Goal: Transaction & Acquisition: Purchase product/service

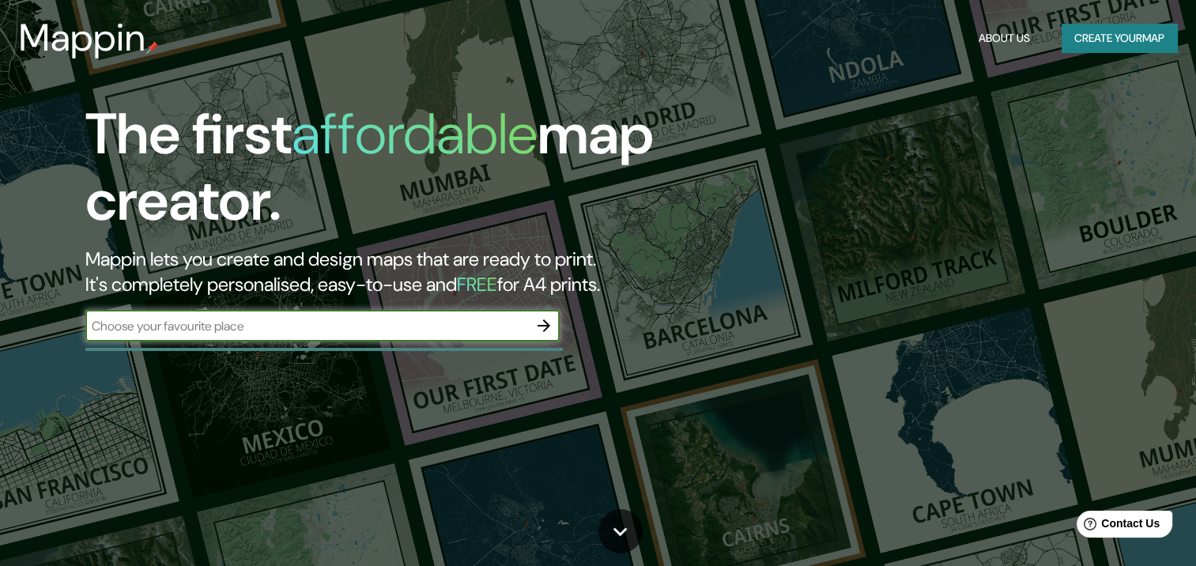
click at [1092, 35] on button "Create your map" at bounding box center [1119, 38] width 115 height 29
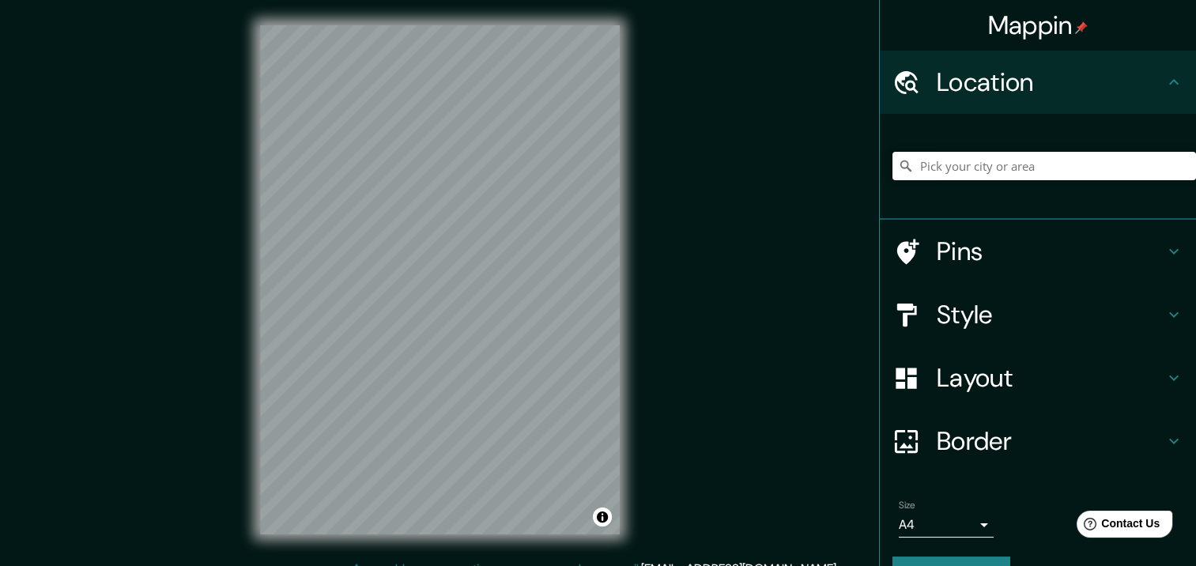
click at [958, 164] on input "Pick your city or area" at bounding box center [1045, 166] width 304 height 28
paste input "dp://lasso/copy?type=strokes"
type input "dp://lasso/copy?type=strokes"
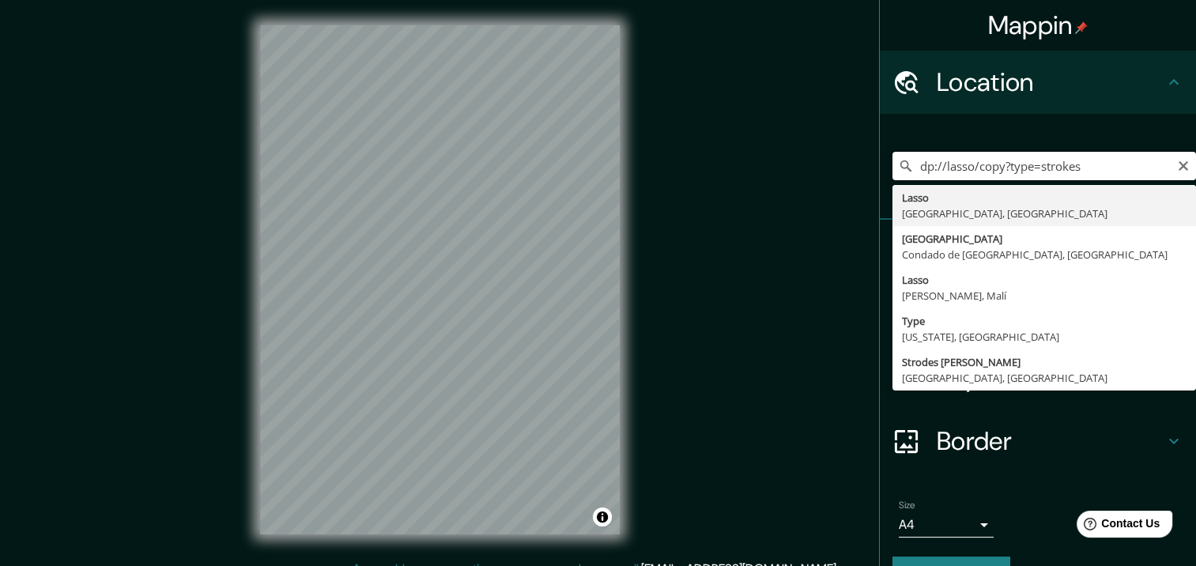
drag, startPoint x: 1057, startPoint y: 157, endPoint x: 898, endPoint y: 167, distance: 159.2
click at [898, 167] on div "dp://lasso/copy?type=strokes Lasso [GEOGRAPHIC_DATA], [GEOGRAPHIC_DATA] [GEOGRA…" at bounding box center [1045, 166] width 304 height 28
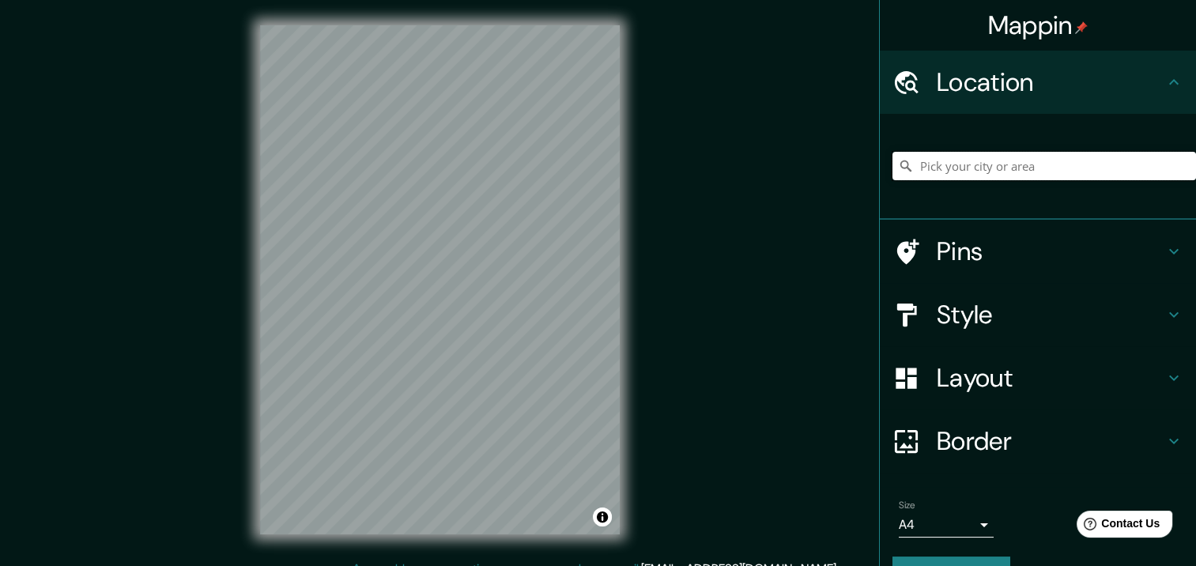
paste input "[PERSON_NAME][STREET_ADDRESS][PERSON_NAME]"
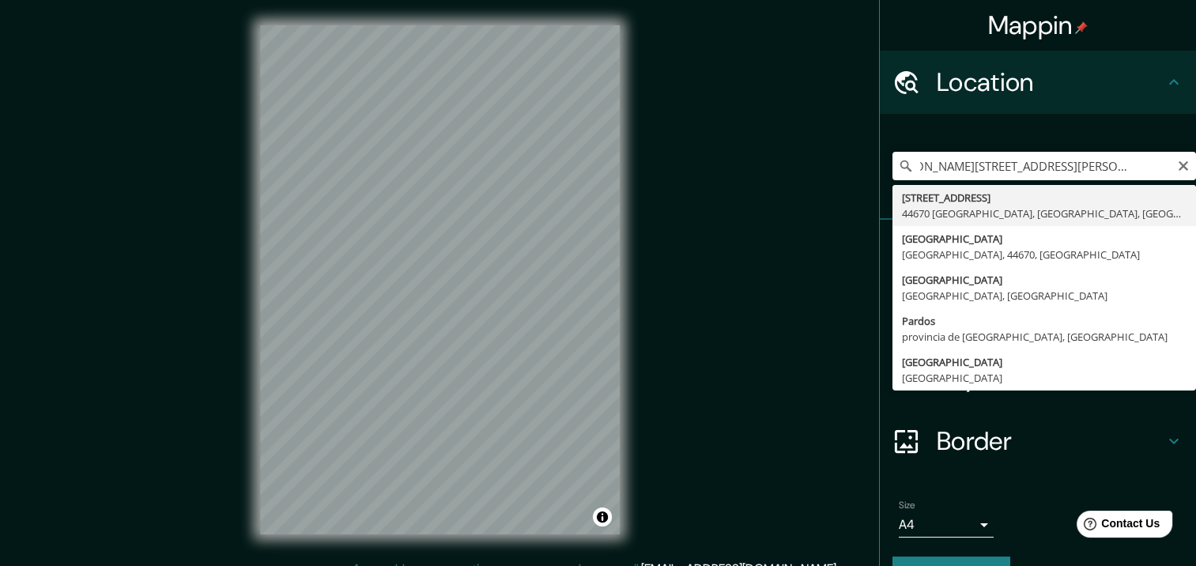
type input "[STREET_ADDRESS]"
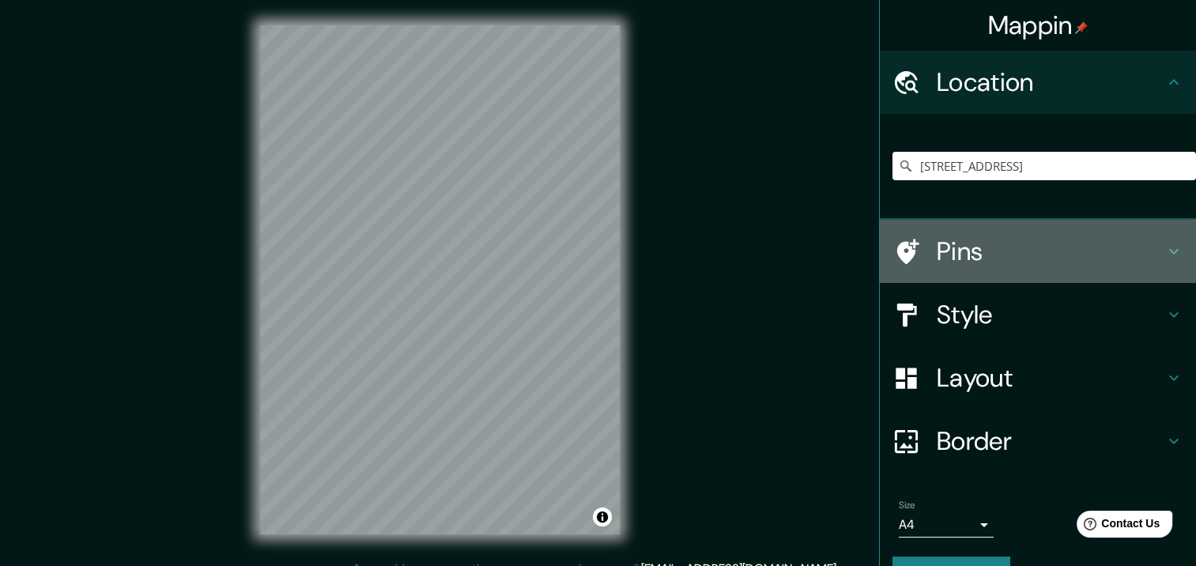
click at [1165, 253] on icon at bounding box center [1174, 251] width 19 height 19
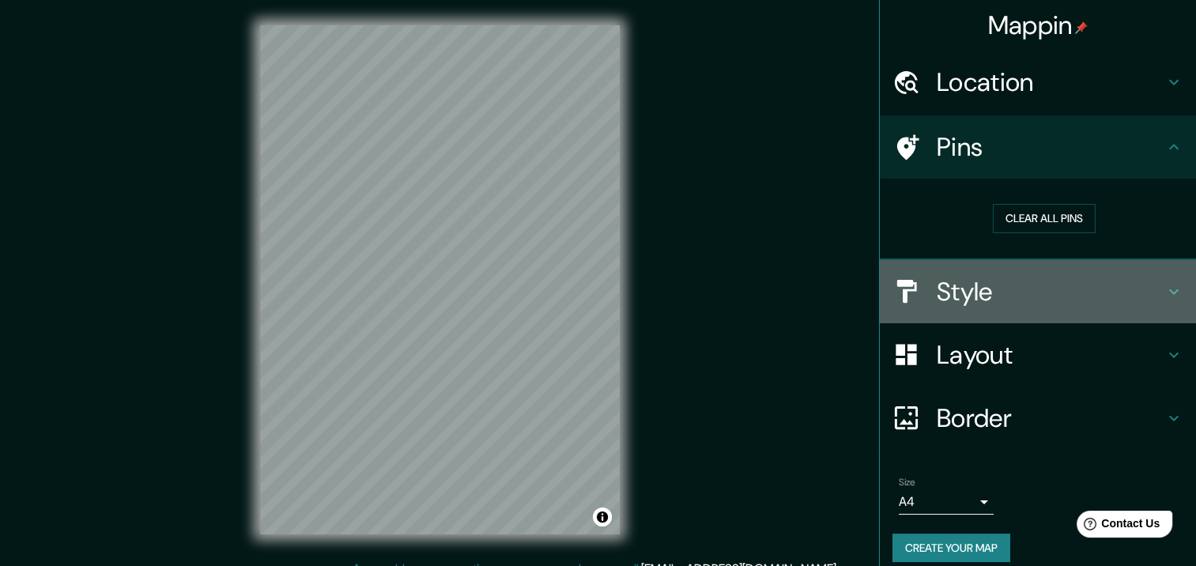
click at [1165, 289] on icon at bounding box center [1174, 291] width 19 height 19
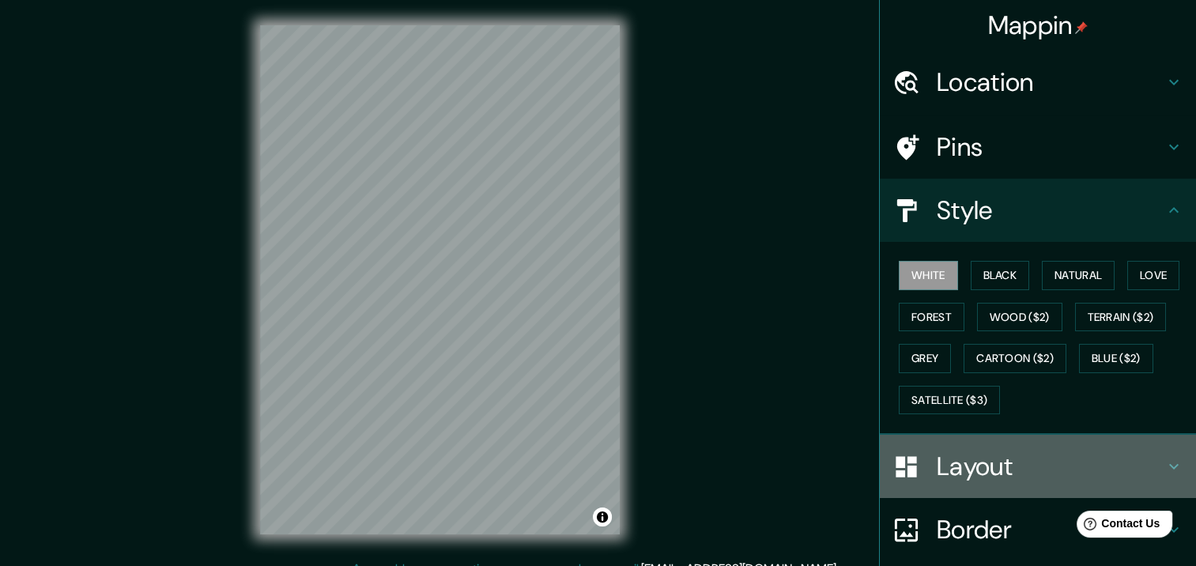
click at [1165, 467] on icon at bounding box center [1174, 466] width 19 height 19
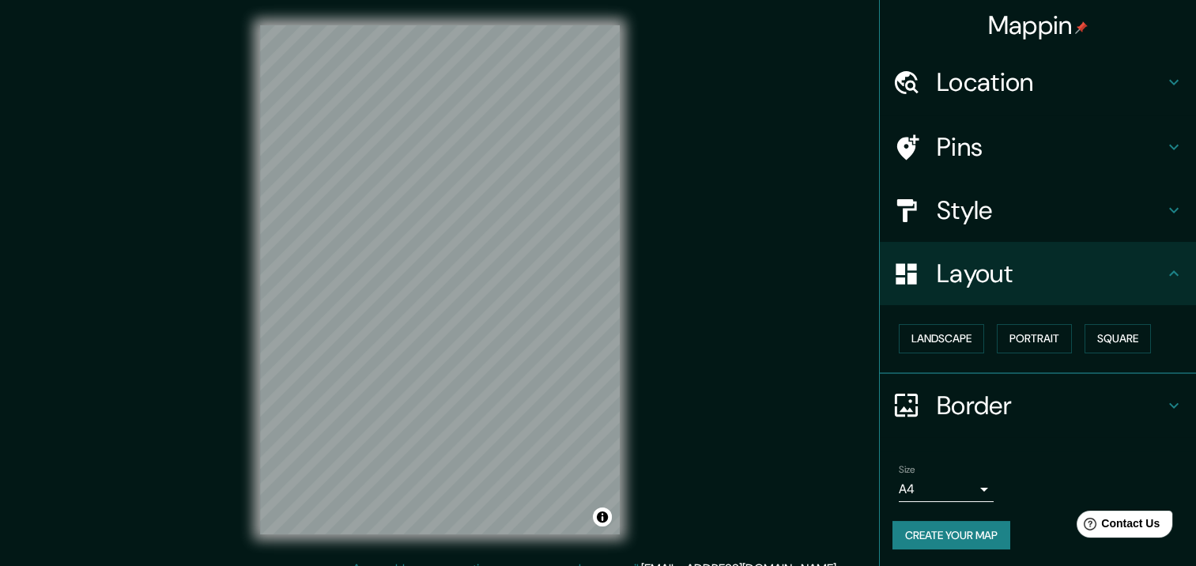
click at [937, 221] on h4 "Style" at bounding box center [1051, 211] width 228 height 32
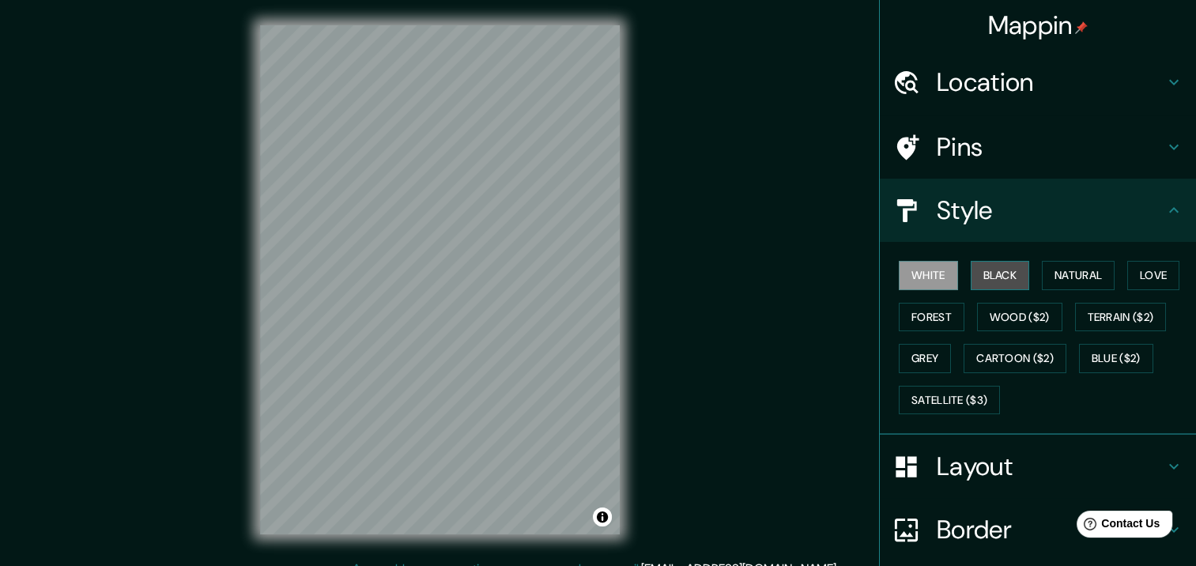
click at [977, 270] on button "Black" at bounding box center [1000, 275] width 59 height 29
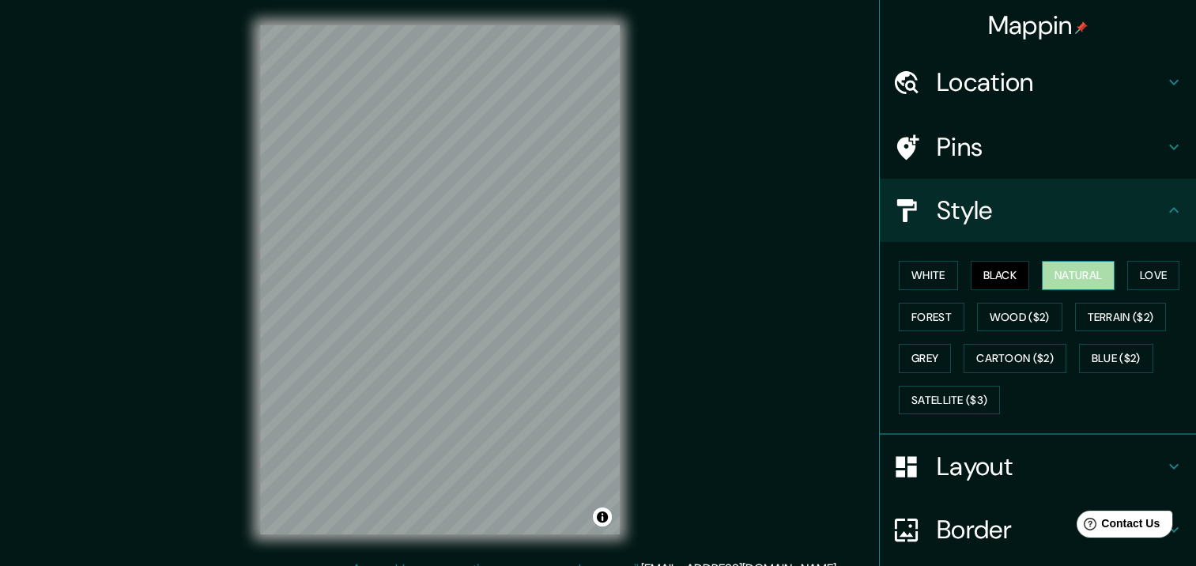
click at [1065, 268] on button "Natural" at bounding box center [1078, 275] width 73 height 29
drag, startPoint x: 1135, startPoint y: 274, endPoint x: 1123, endPoint y: 274, distance: 11.9
click at [1134, 274] on button "Love" at bounding box center [1154, 275] width 52 height 29
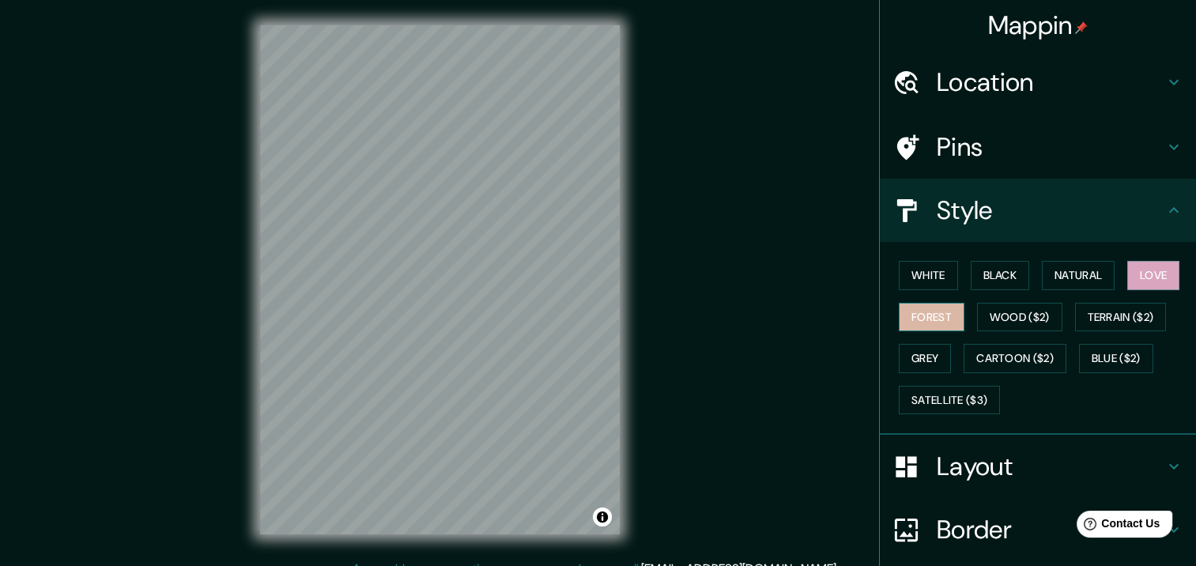
click at [939, 316] on button "Forest" at bounding box center [932, 317] width 66 height 29
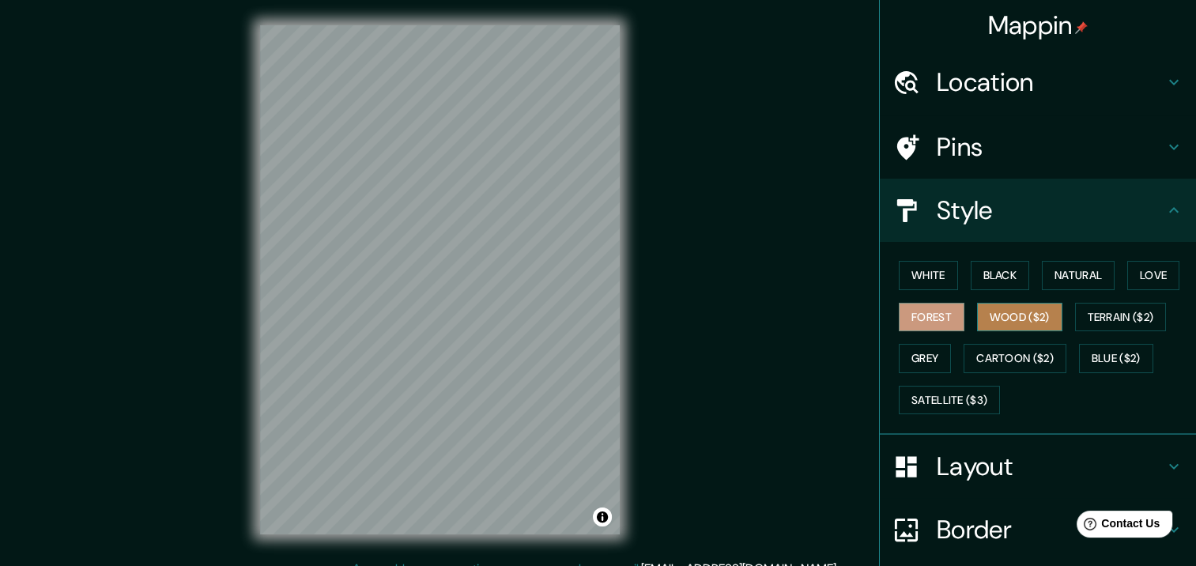
click at [985, 315] on button "Wood ($2)" at bounding box center [1019, 317] width 85 height 29
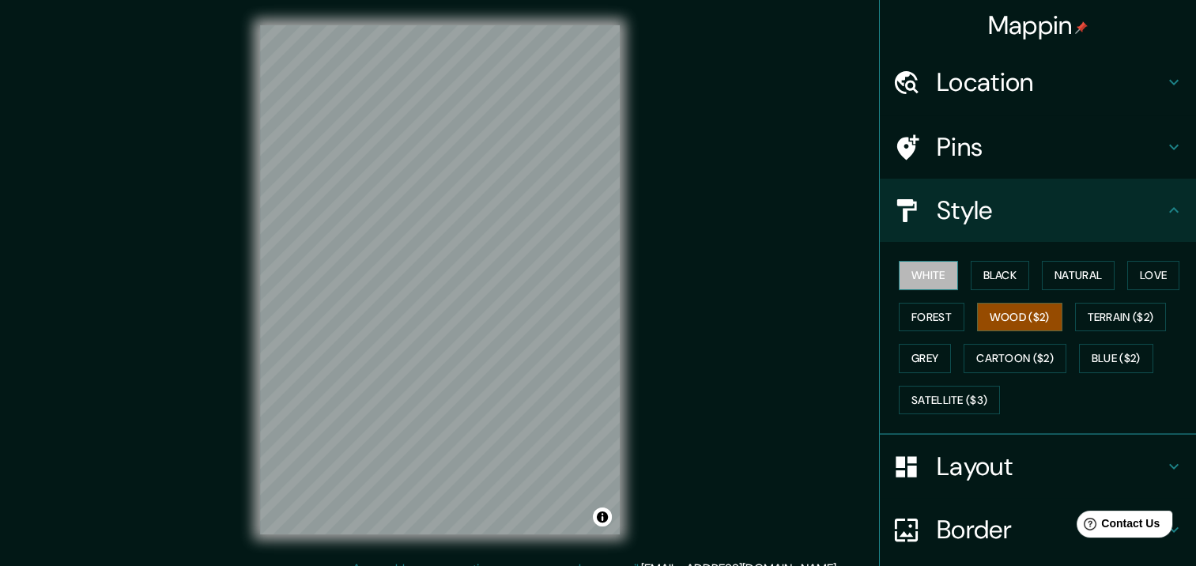
click at [924, 275] on button "White" at bounding box center [928, 275] width 59 height 29
click at [973, 278] on button "Black" at bounding box center [1000, 275] width 59 height 29
click at [933, 277] on button "White" at bounding box center [928, 275] width 59 height 29
click at [976, 270] on button "Black" at bounding box center [1000, 275] width 59 height 29
click at [927, 273] on button "White" at bounding box center [928, 275] width 59 height 29
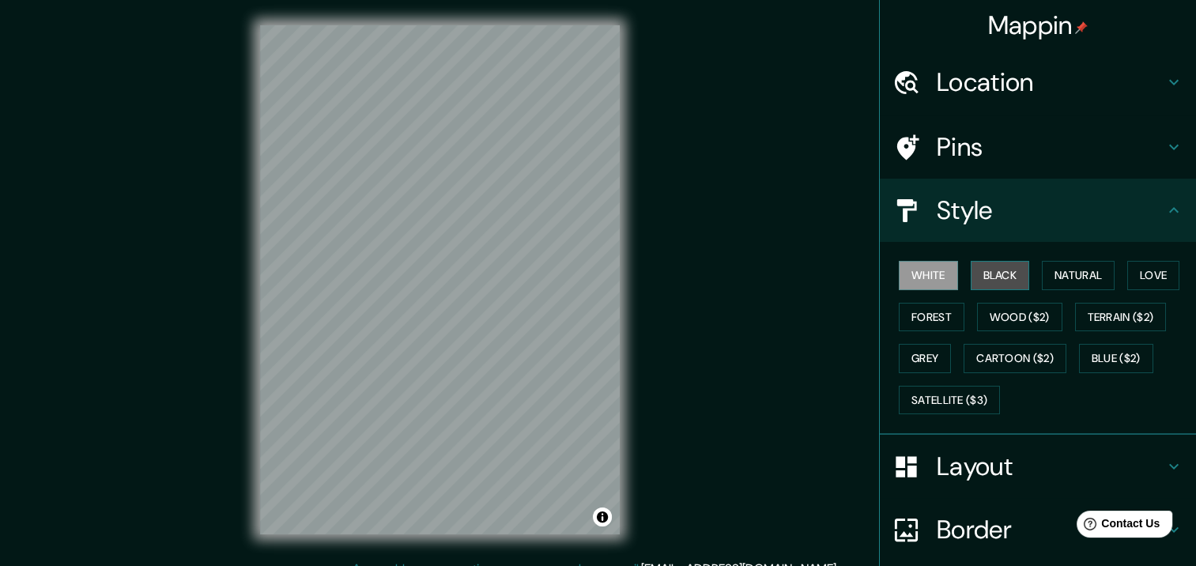
click at [989, 269] on button "Black" at bounding box center [1000, 275] width 59 height 29
click at [903, 282] on button "White" at bounding box center [928, 275] width 59 height 29
click at [1132, 275] on button "Love" at bounding box center [1154, 275] width 52 height 29
click at [926, 270] on button "White" at bounding box center [928, 275] width 59 height 29
click at [980, 282] on button "Black" at bounding box center [1000, 275] width 59 height 29
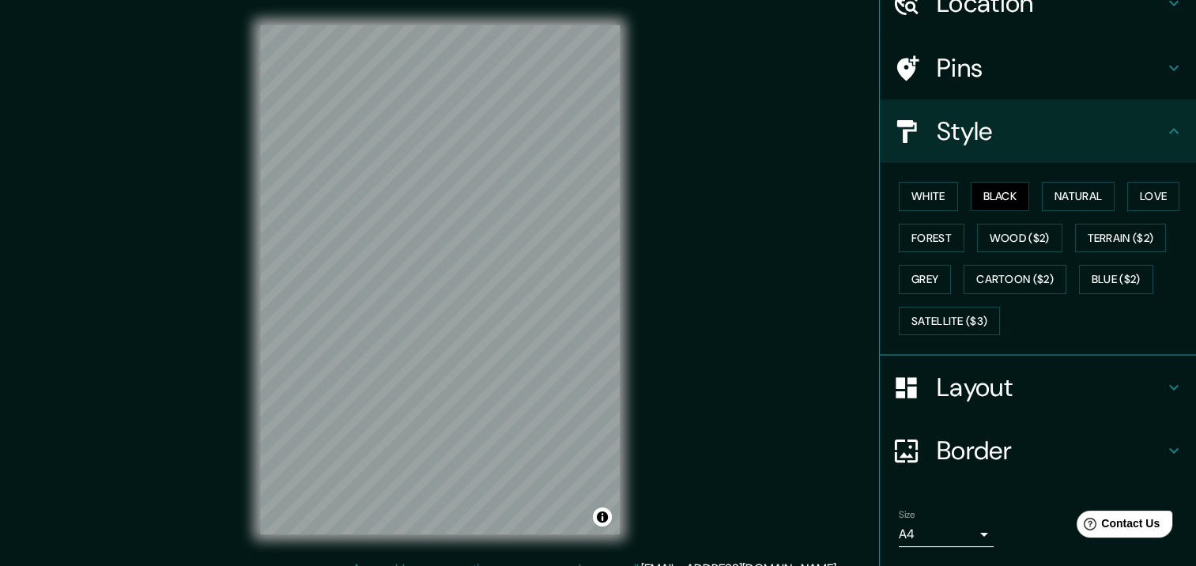
scroll to position [124, 0]
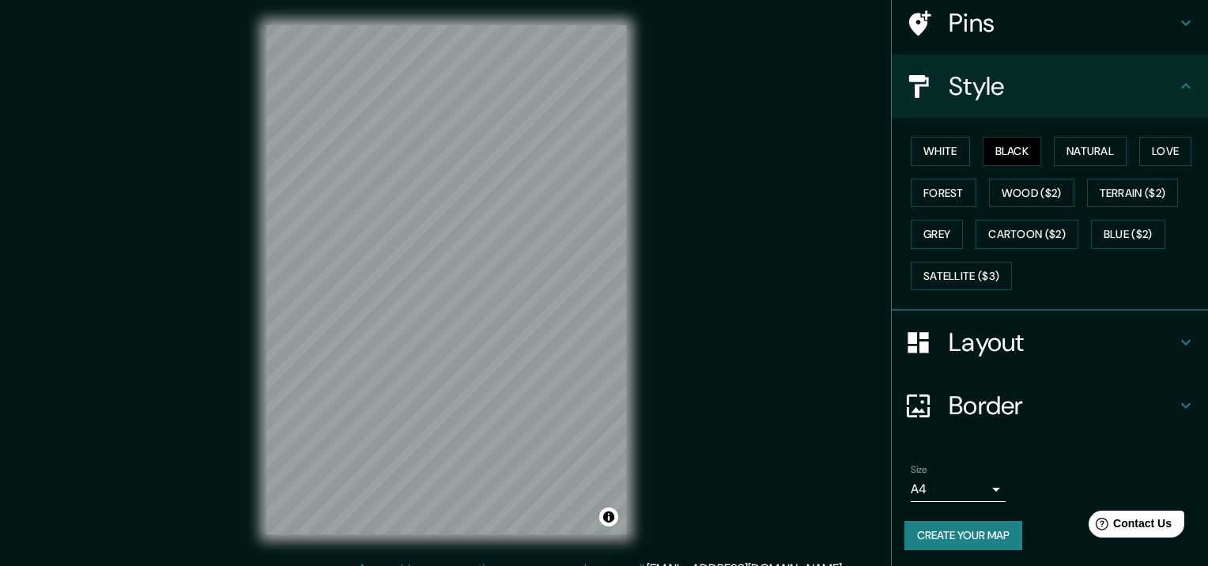
click at [975, 486] on body "Mappin Location [STREET_ADDRESS] Pins Style White Black Natural Love Forest Woo…" at bounding box center [604, 283] width 1208 height 566
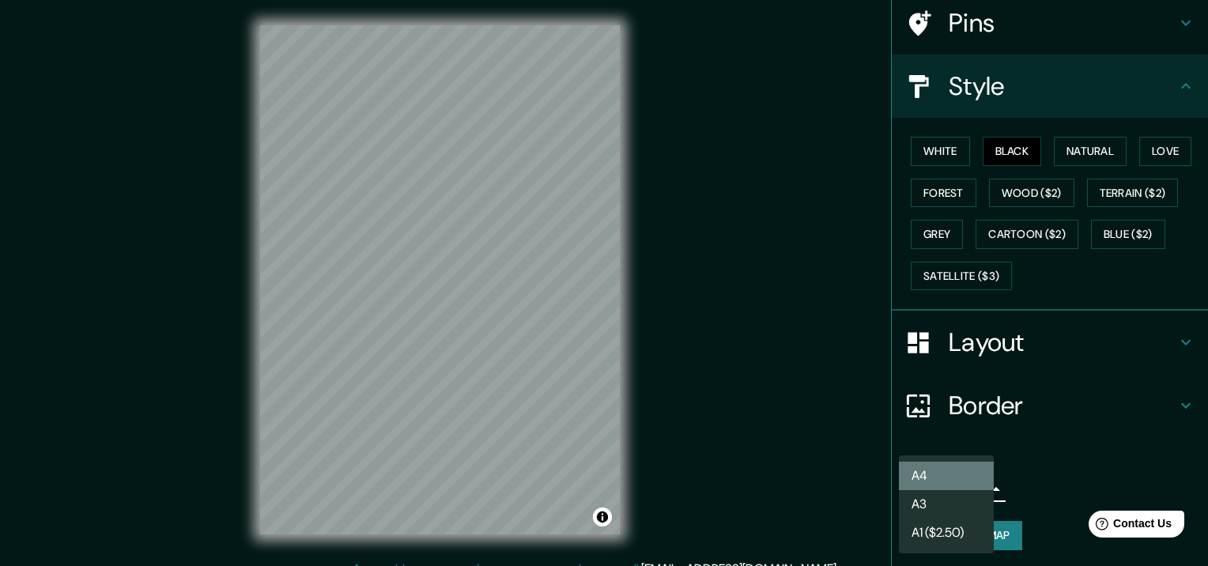
click at [970, 480] on li "A4" at bounding box center [946, 476] width 95 height 28
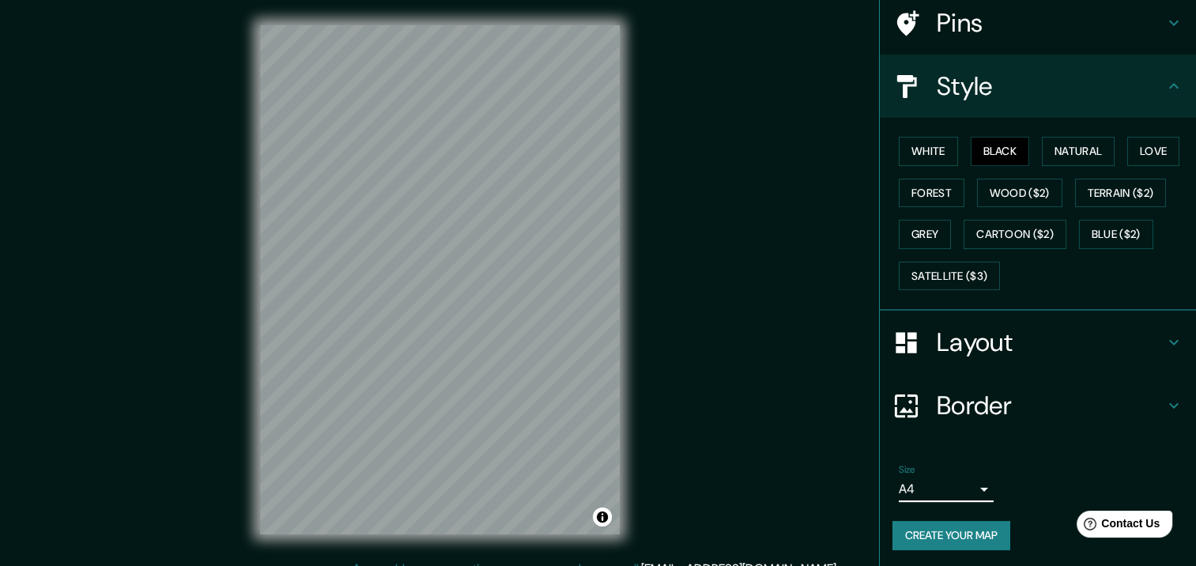
click at [995, 392] on h4 "Border" at bounding box center [1051, 406] width 228 height 32
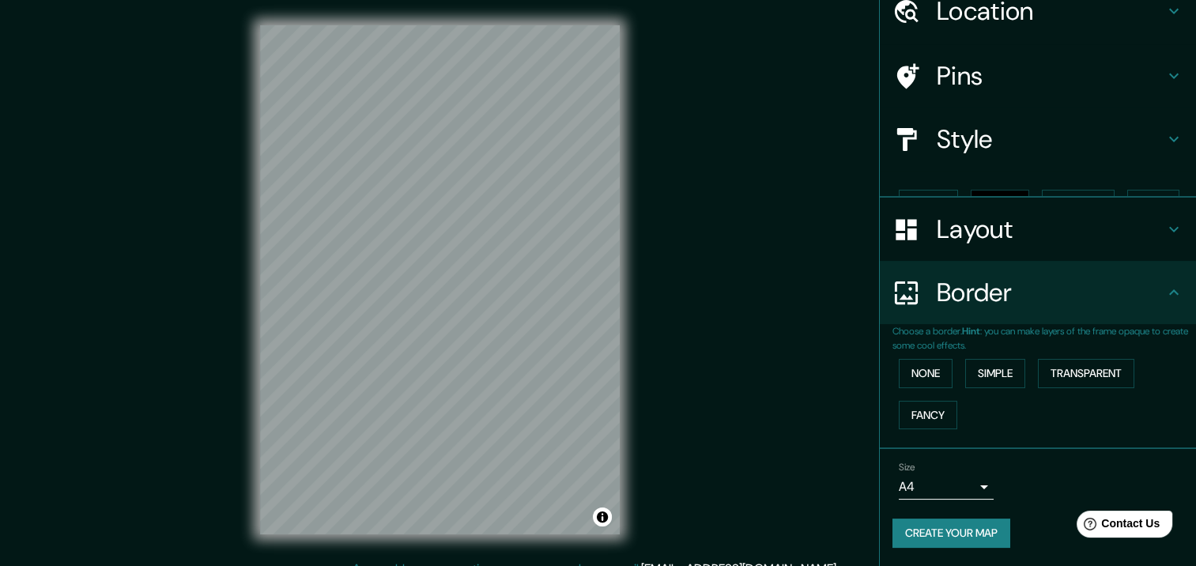
scroll to position [44, 0]
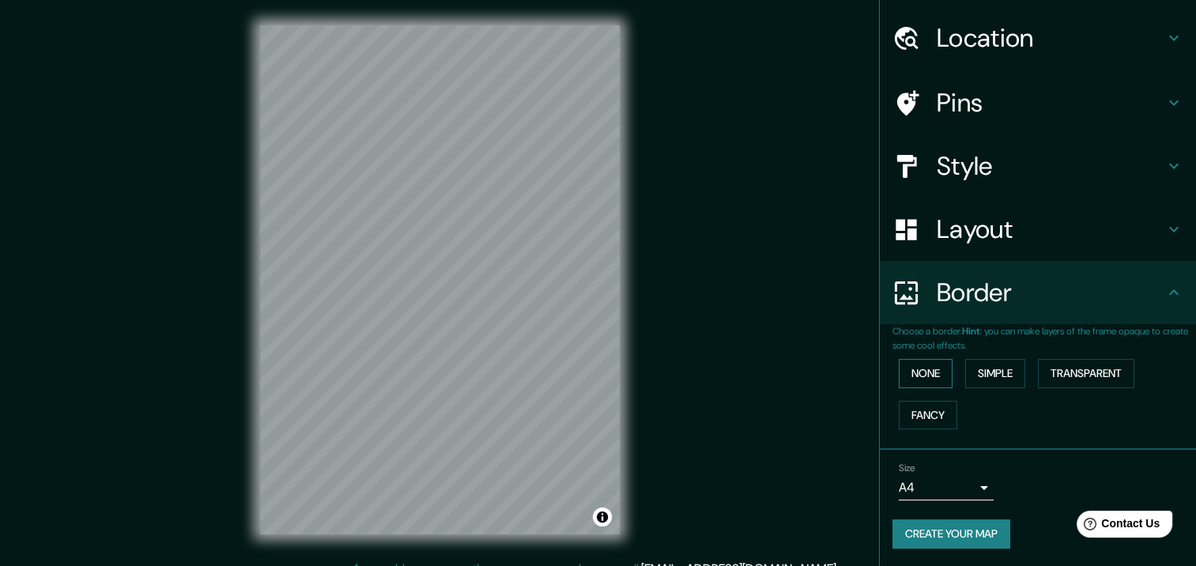
click at [933, 372] on button "None" at bounding box center [926, 373] width 54 height 29
click at [913, 375] on button "None" at bounding box center [926, 373] width 54 height 29
click at [972, 487] on body "Mappin Location [STREET_ADDRESS] Pins Style Layout Border Choose a border. Hint…" at bounding box center [598, 283] width 1196 height 566
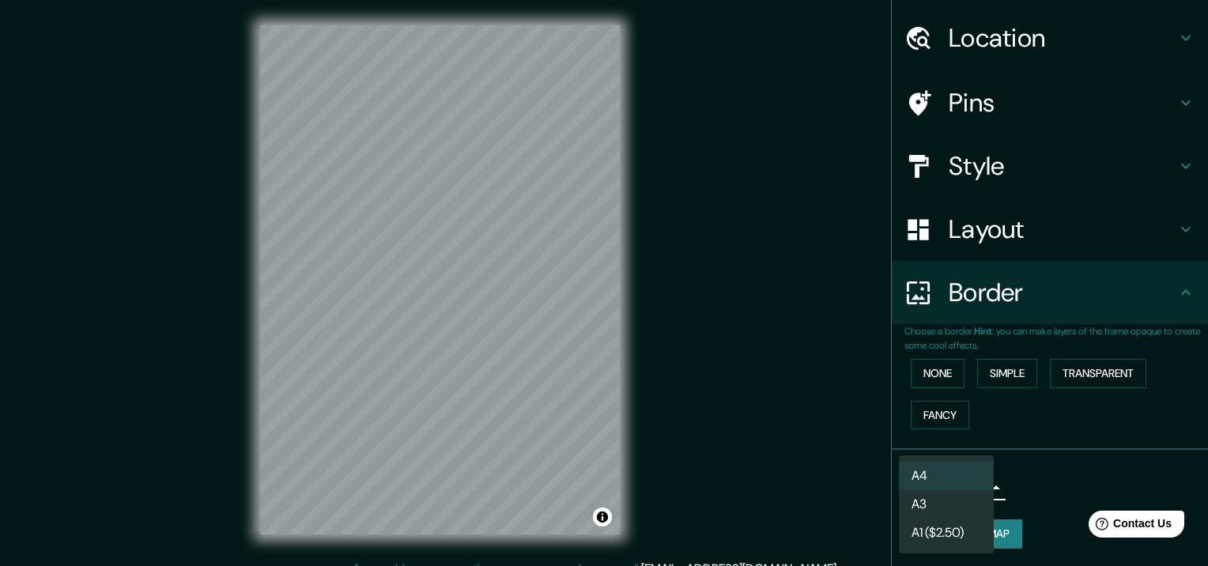
click at [951, 500] on li "A3" at bounding box center [946, 504] width 95 height 28
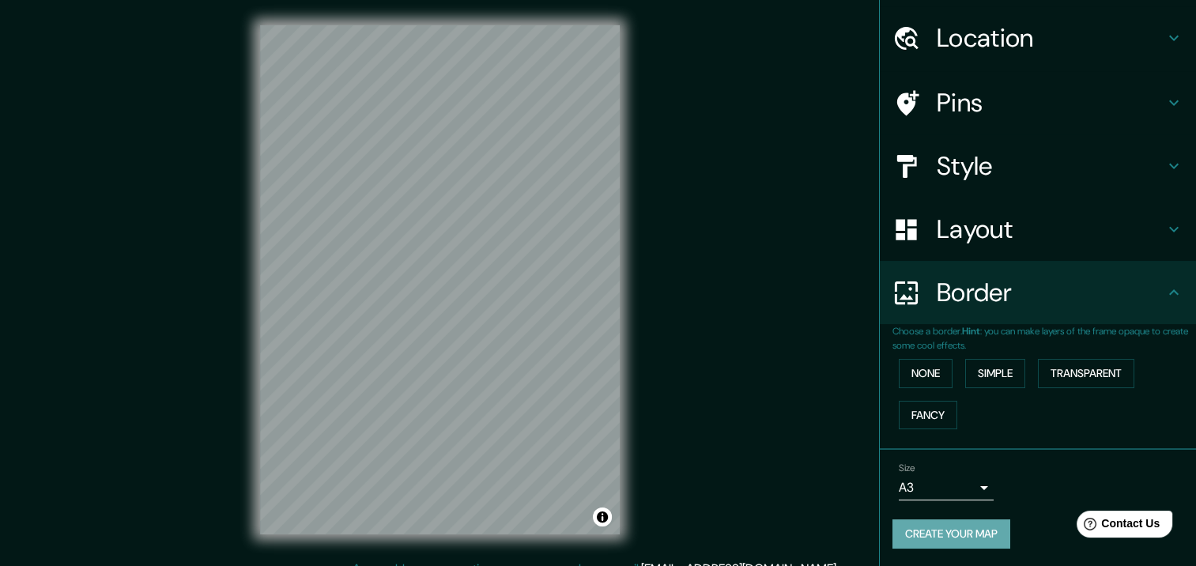
click at [959, 528] on button "Create your map" at bounding box center [952, 534] width 118 height 29
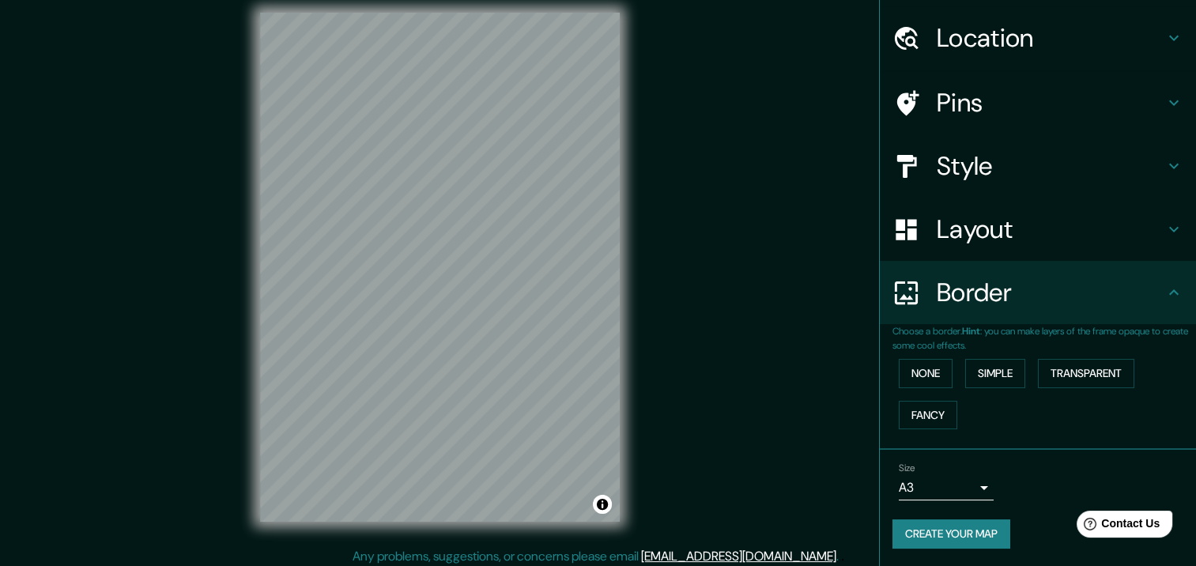
scroll to position [19, 0]
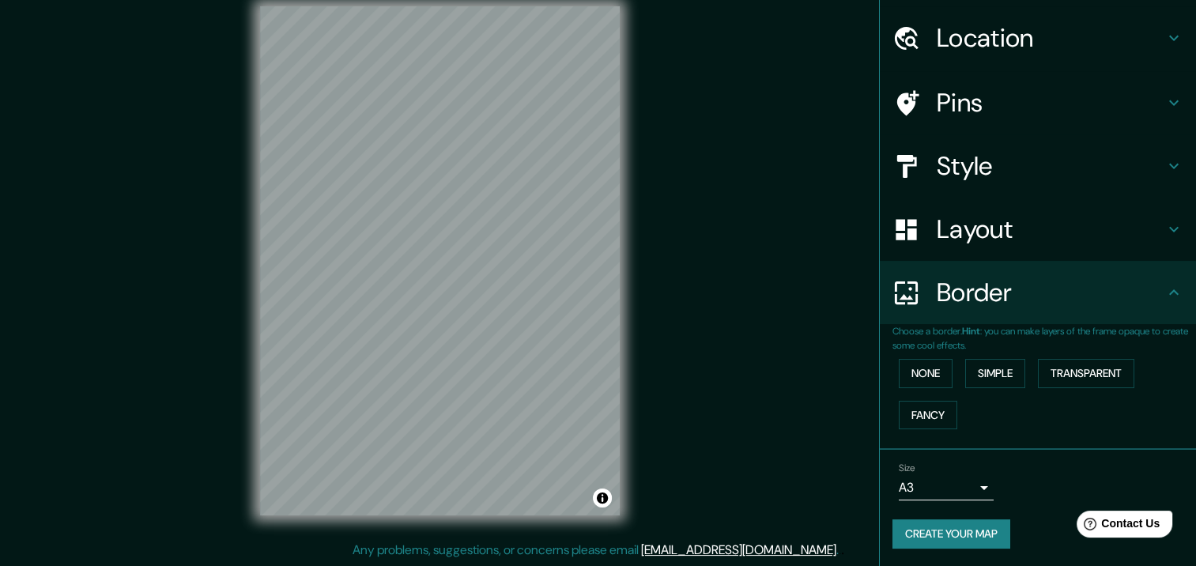
click at [949, 538] on button "Create your map" at bounding box center [952, 534] width 118 height 29
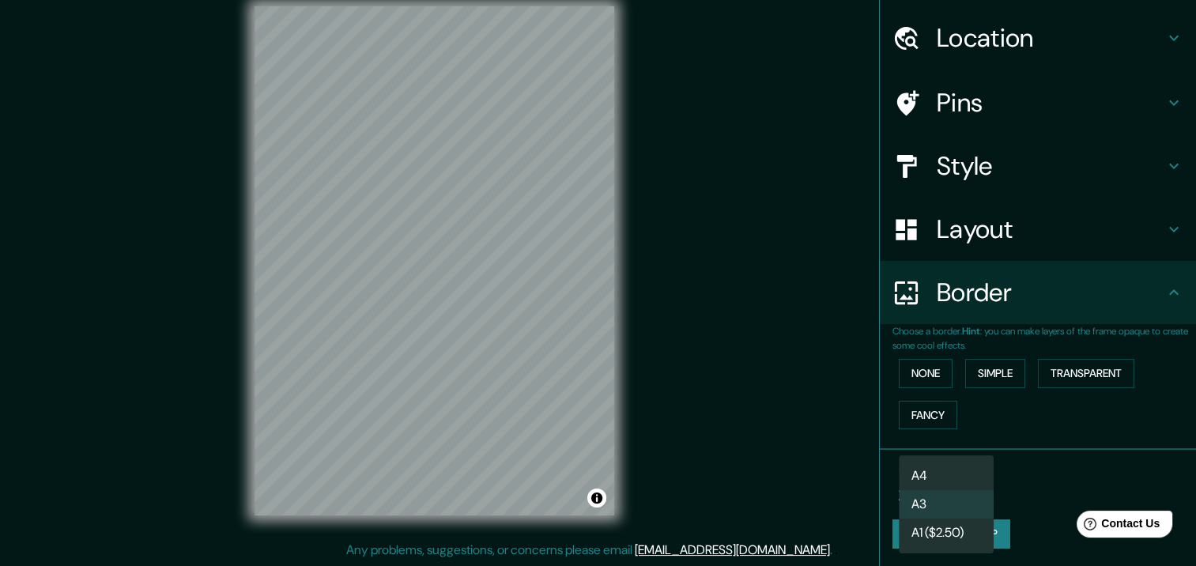
click at [967, 485] on body "Mappin Location [STREET_ADDRESS] Pins Style Layout Border Choose a border. Hint…" at bounding box center [598, 264] width 1196 height 566
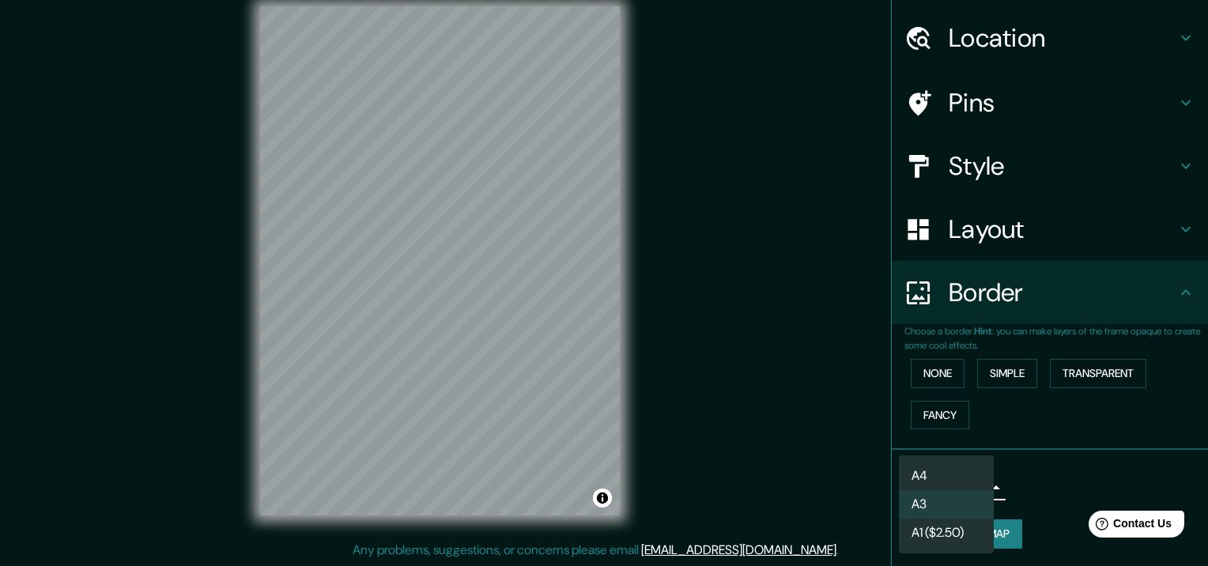
click at [947, 476] on li "A4" at bounding box center [946, 476] width 95 height 28
type input "single"
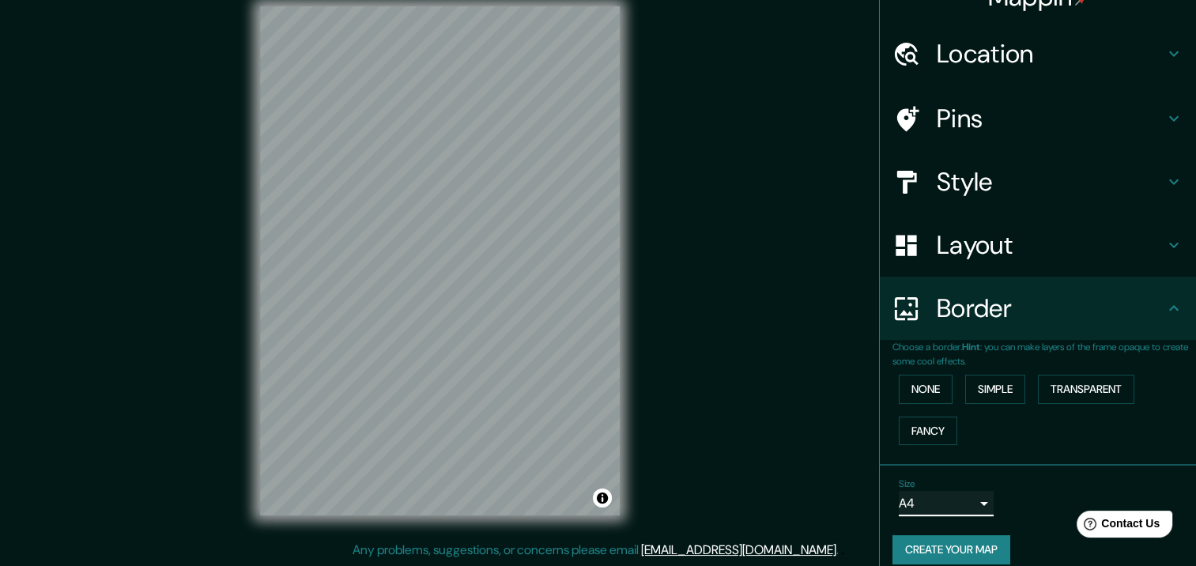
scroll to position [44, 0]
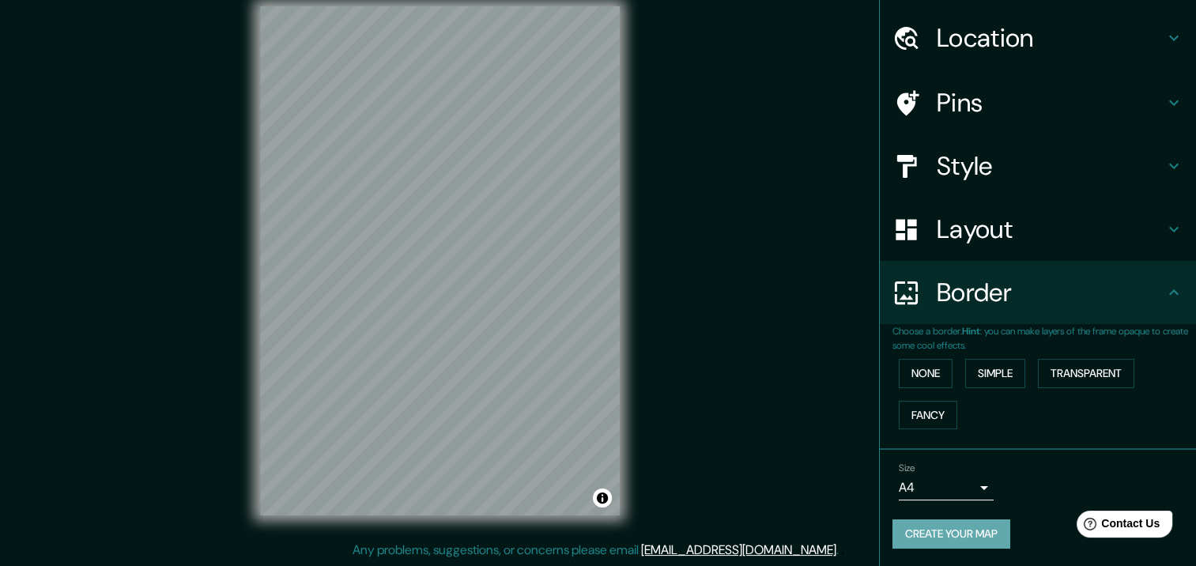
click at [949, 532] on button "Create your map" at bounding box center [952, 534] width 118 height 29
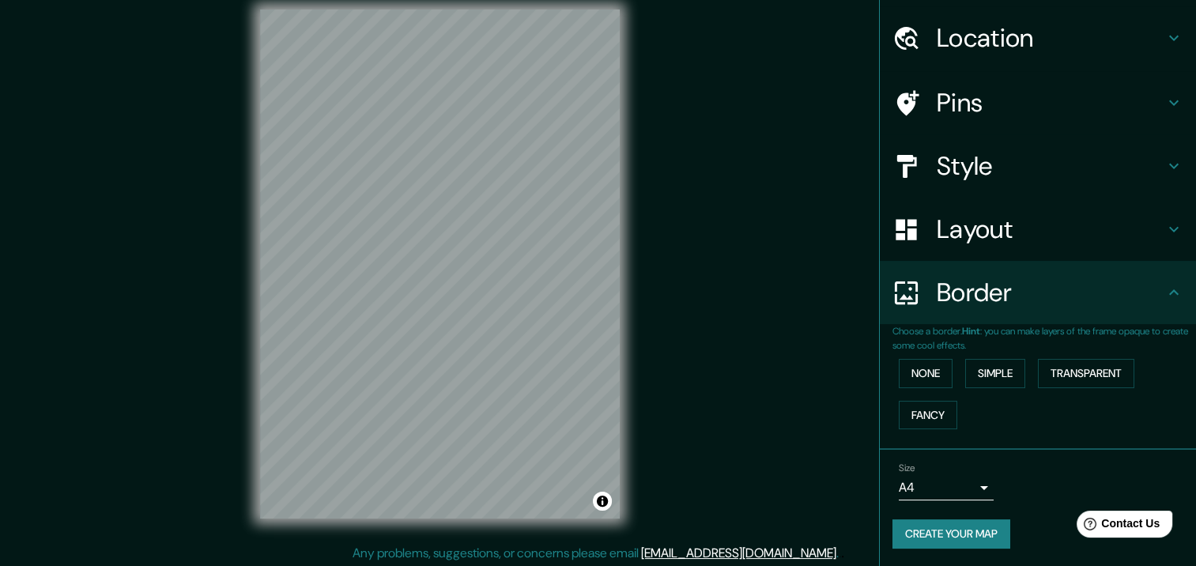
scroll to position [19, 0]
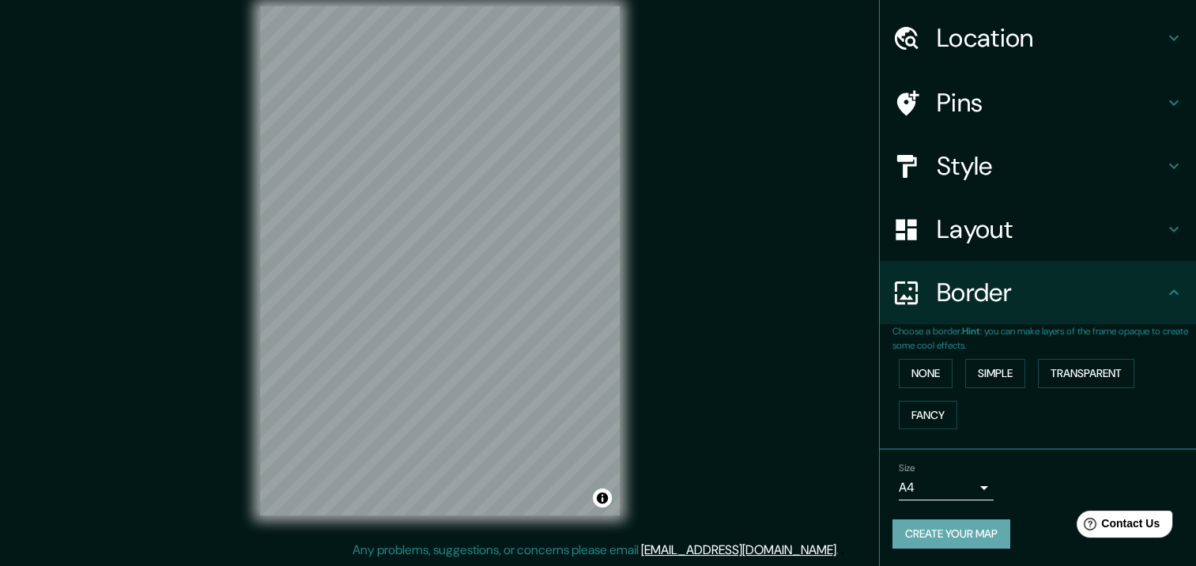
click at [962, 535] on button "Create your map" at bounding box center [952, 534] width 118 height 29
